Goal: Task Accomplishment & Management: Complete application form

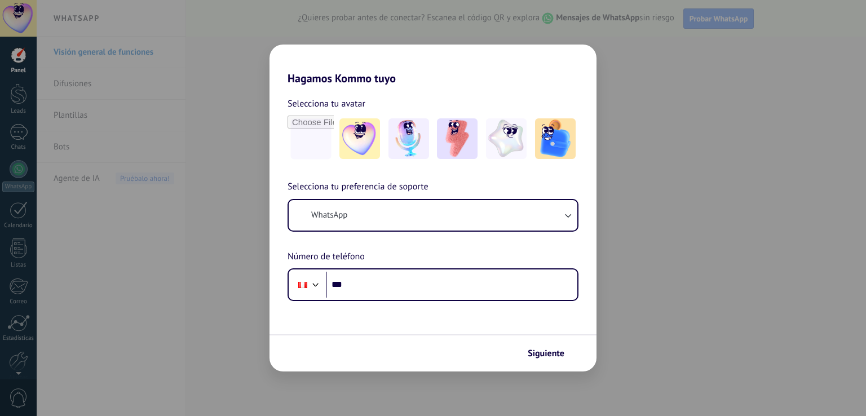
click at [20, 116] on div "Hagamos Kommo tuyo Selecciona tu avatar Selecciona tu preferencia de soporte Wh…" at bounding box center [433, 208] width 866 height 416
click at [20, 129] on div "Hagamos Kommo tuyo Selecciona tu avatar Selecciona tu preferencia de soporte Wh…" at bounding box center [433, 208] width 866 height 416
click at [537, 347] on button "Siguiente" at bounding box center [550, 353] width 57 height 19
click at [555, 357] on span "Siguiente" at bounding box center [545, 353] width 37 height 8
click at [147, 133] on div "Hagamos Kommo tuyo Selecciona tu avatar Selecciona tu preferencia de soporte Wh…" at bounding box center [433, 208] width 866 height 416
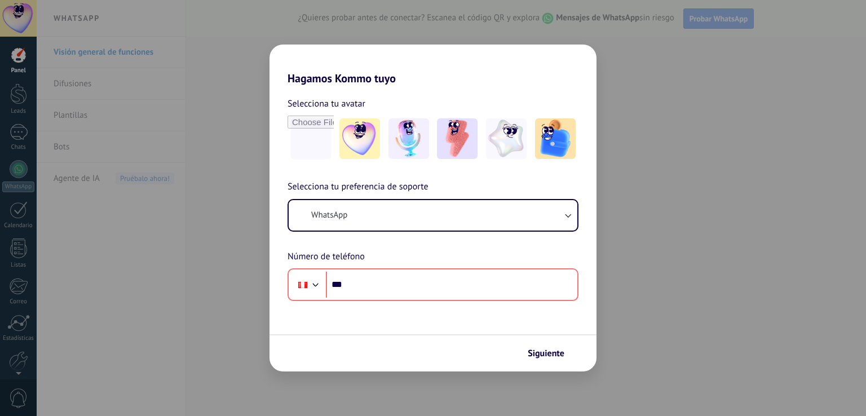
click at [147, 133] on div "Hagamos Kommo tuyo Selecciona tu avatar Selecciona tu preferencia de soporte Wh…" at bounding box center [433, 208] width 866 height 416
click at [458, 184] on div "Selecciona tu preferencia de soporte WhatsApp Número de teléfono Phone ***" at bounding box center [432, 240] width 327 height 121
click at [787, 132] on div "Hagamos Kommo tuyo Selecciona tu avatar Selecciona tu preferencia de soporte Wh…" at bounding box center [433, 208] width 866 height 416
click at [72, 77] on div "Hagamos Kommo tuyo Selecciona tu avatar Selecciona tu preferencia de soporte Wh…" at bounding box center [433, 208] width 866 height 416
drag, startPoint x: 30, startPoint y: 43, endPoint x: 28, endPoint y: 56, distance: 13.2
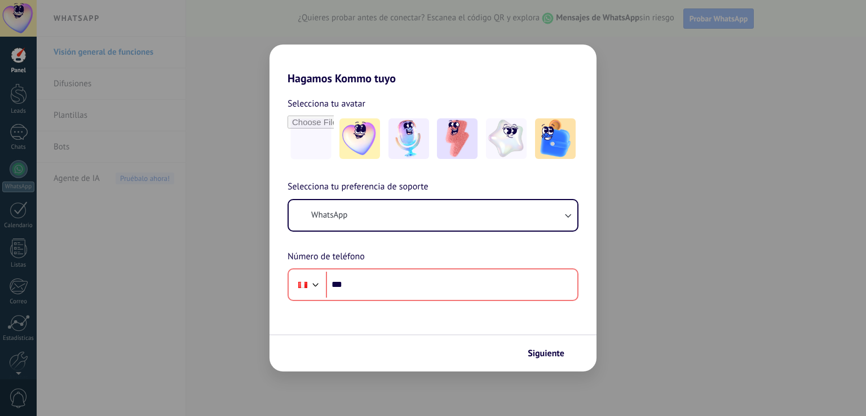
click at [29, 54] on div "Hagamos Kommo tuyo Selecciona tu avatar Selecciona tu preferencia de soporte Wh…" at bounding box center [433, 208] width 866 height 416
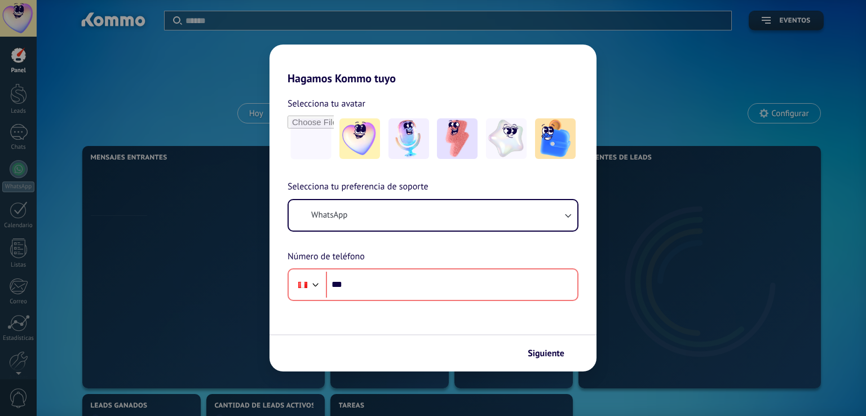
click at [850, 76] on div "Hagamos Kommo tuyo Selecciona tu avatar Selecciona tu preferencia de soporte Wh…" at bounding box center [433, 208] width 866 height 416
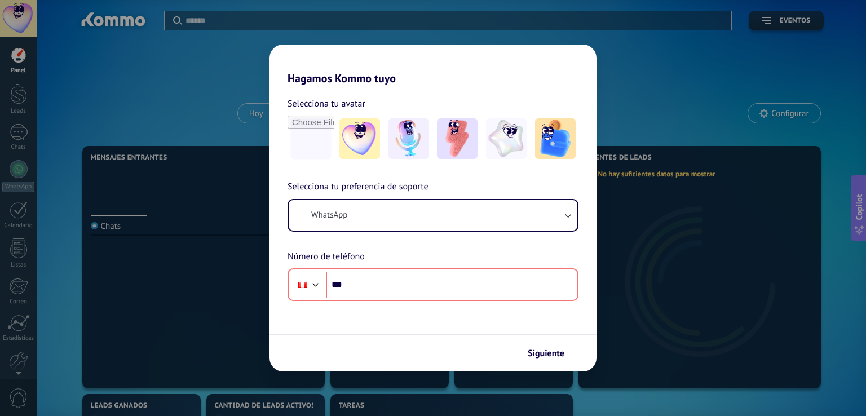
click at [702, 136] on div "Hagamos Kommo tuyo Selecciona tu avatar Selecciona tu preferencia de soporte Wh…" at bounding box center [433, 208] width 866 height 416
click at [533, 357] on span "Siguiente" at bounding box center [545, 353] width 37 height 8
click at [304, 50] on h2 "Hagamos Kommo tuyo" at bounding box center [432, 65] width 327 height 41
click at [566, 86] on div "Selecciona tu avatar Selecciona tu preferencia de soporte WhatsApp Número de te…" at bounding box center [432, 193] width 327 height 216
click at [734, 65] on div "Hagamos Kommo tuyo Selecciona tu avatar Selecciona tu preferencia de soporte Wh…" at bounding box center [433, 208] width 866 height 416
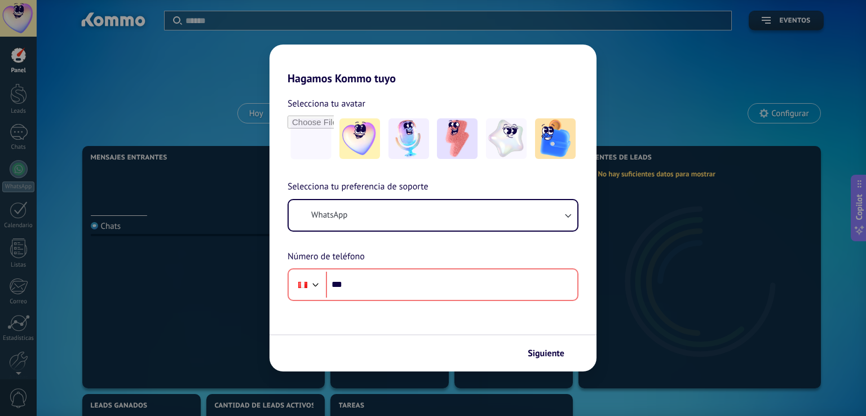
click at [751, 163] on div "Hagamos Kommo tuyo Selecciona tu avatar Selecciona tu preferencia de soporte Wh…" at bounding box center [433, 208] width 866 height 416
click at [701, 112] on div "Hagamos Kommo tuyo Selecciona tu avatar Selecciona tu preferencia de soporte Wh…" at bounding box center [433, 208] width 866 height 416
click at [274, 163] on div "Selecciona tu avatar Selecciona tu preferencia de soporte WhatsApp Número de te…" at bounding box center [432, 193] width 327 height 216
click at [862, 112] on div "Hagamos Kommo tuyo Selecciona tu avatar Selecciona tu preferencia de soporte Wh…" at bounding box center [433, 208] width 866 height 416
click at [2, 114] on div "Hagamos Kommo tuyo Selecciona tu avatar Selecciona tu preferencia de soporte Wh…" at bounding box center [433, 208] width 866 height 416
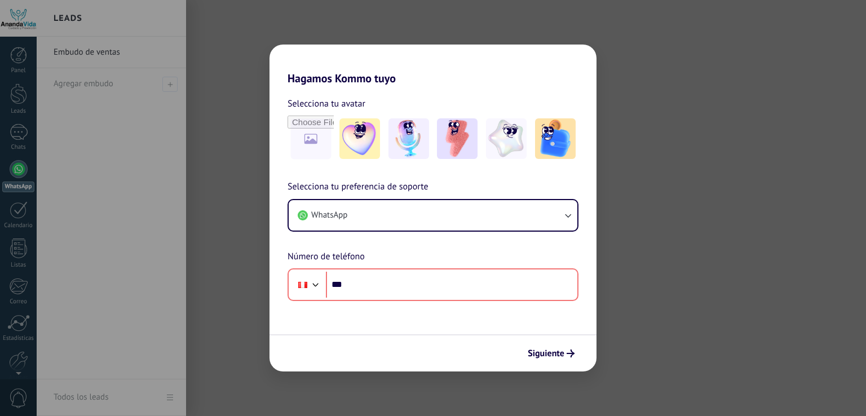
click at [672, 21] on div "Hagamos Kommo tuyo Selecciona tu avatar Selecciona tu preferencia de soporte Wh…" at bounding box center [433, 208] width 866 height 416
drag, startPoint x: 620, startPoint y: 89, endPoint x: 584, endPoint y: 95, distance: 35.9
click at [619, 90] on div "Hagamos Kommo tuyo Selecciona tu avatar Selecciona tu preferencia de soporte Wh…" at bounding box center [433, 208] width 866 height 416
drag, startPoint x: 149, startPoint y: 19, endPoint x: 138, endPoint y: 116, distance: 98.2
click at [145, 28] on div "Hagamos Kommo tuyo Selecciona tu avatar Selecciona tu preferencia de soporte Wh…" at bounding box center [433, 208] width 866 height 416
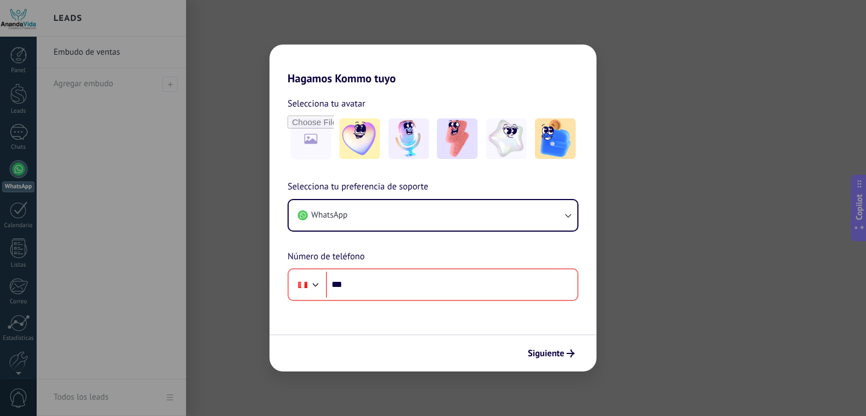
drag, startPoint x: 138, startPoint y: 116, endPoint x: 518, endPoint y: 354, distance: 448.9
click at [230, 201] on div "Hagamos Kommo tuyo Selecciona tu avatar Selecciona tu preferencia de soporte Wh…" at bounding box center [433, 208] width 866 height 416
drag, startPoint x: 336, startPoint y: 370, endPoint x: 205, endPoint y: 382, distance: 131.8
click at [321, 375] on div "Hagamos Kommo tuyo Selecciona tu avatar Selecciona tu preferencia de soporte Wh…" at bounding box center [433, 208] width 866 height 416
click at [183, 384] on div "Hagamos Kommo tuyo Selecciona tu avatar Selecciona tu preferencia de soporte Wh…" at bounding box center [433, 208] width 866 height 416
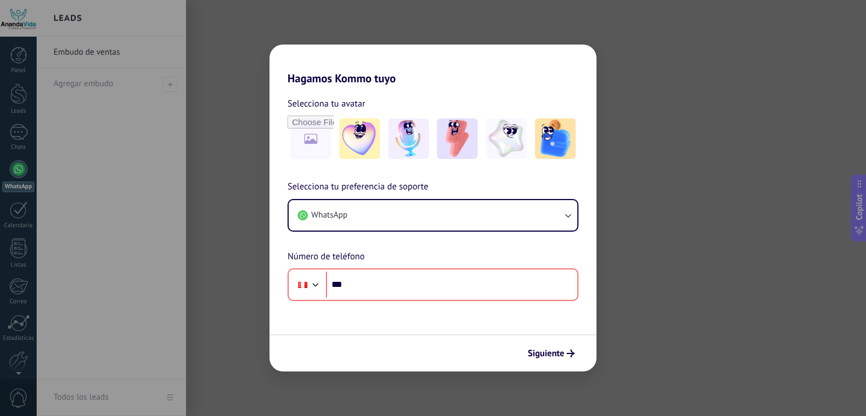
drag, startPoint x: 170, startPoint y: 384, endPoint x: 490, endPoint y: 242, distance: 349.7
click at [186, 367] on div "Hagamos Kommo tuyo Selecciona tu avatar Selecciona tu preferencia de soporte Wh…" at bounding box center [433, 208] width 866 height 416
click at [865, 168] on div "Hagamos Kommo tuyo Selecciona tu avatar Selecciona tu preferencia de soporte Wh…" at bounding box center [433, 208] width 866 height 416
click at [851, 137] on div "Hagamos Kommo tuyo Selecciona tu avatar Selecciona tu preferencia de soporte Wh…" at bounding box center [433, 208] width 866 height 416
click at [782, 163] on div "Hagamos Kommo tuyo Selecciona tu avatar Selecciona tu preferencia de soporte Wh…" at bounding box center [433, 208] width 866 height 416
